Goal: Task Accomplishment & Management: Complete application form

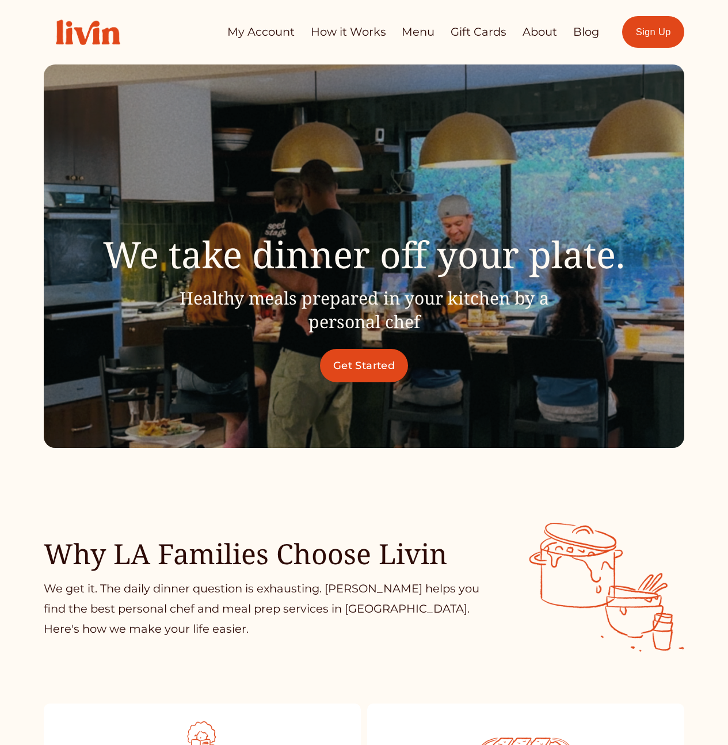
click at [355, 365] on link "Get Started" at bounding box center [364, 365] width 89 height 33
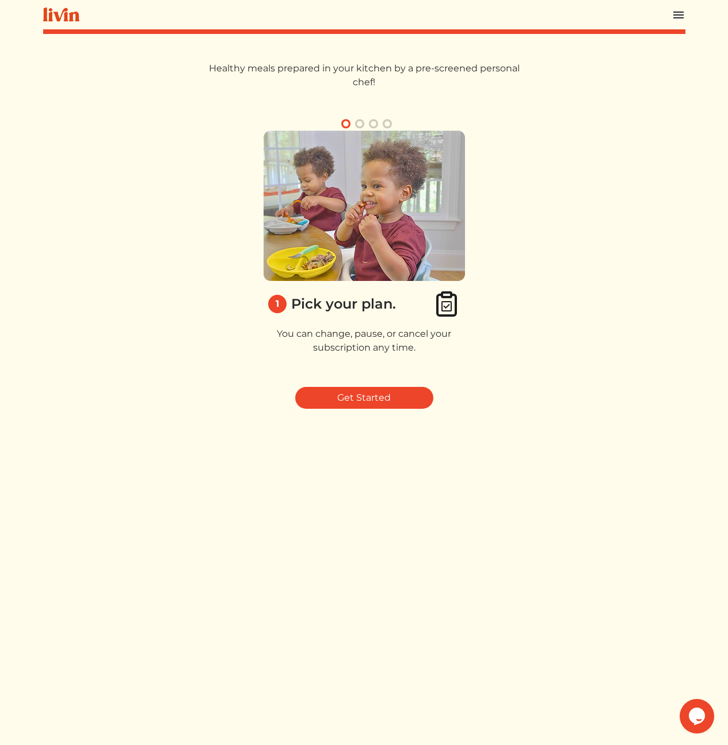
click at [275, 484] on div "Healthy meals prepared in your kitchen by a pre-screened personal chef! 1 Pick …" at bounding box center [364, 434] width 642 height 745
click at [390, 400] on link "Get Started" at bounding box center [364, 398] width 138 height 22
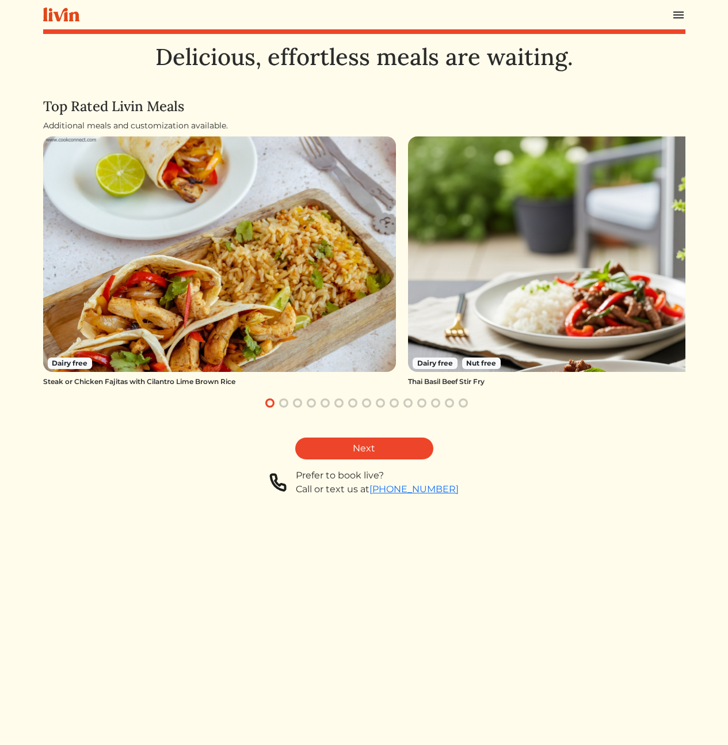
click at [519, 499] on div "Delicious, effortless meals are waiting. Top Rated Livin Meals Additional meals…" at bounding box center [364, 415] width 642 height 745
click at [358, 445] on link "Next" at bounding box center [364, 448] width 138 height 22
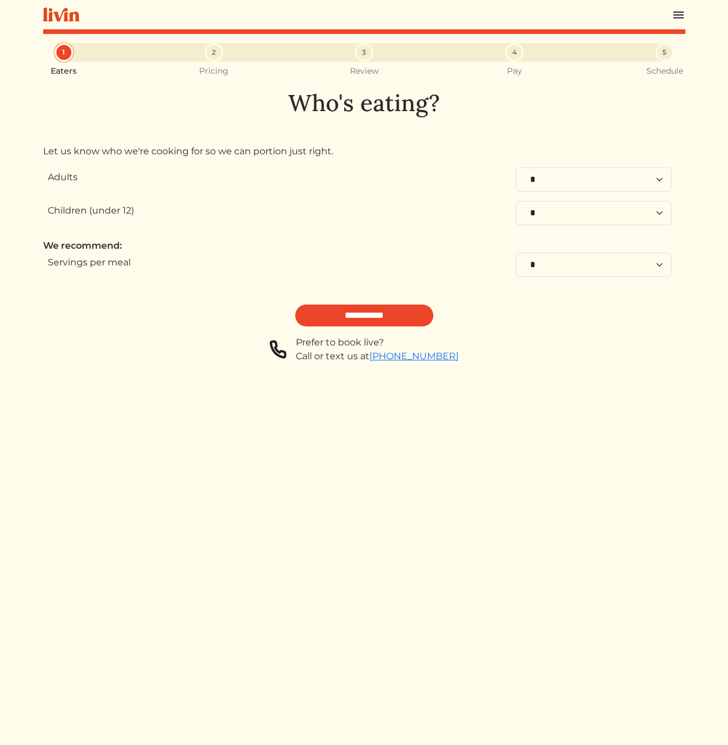
click at [313, 532] on div "1 Eaters 2 Pricing 3 Review 4 Pay 5 Schedule Who's eating? Let us know who we'r…" at bounding box center [364, 415] width 642 height 745
